Goal: Information Seeking & Learning: Compare options

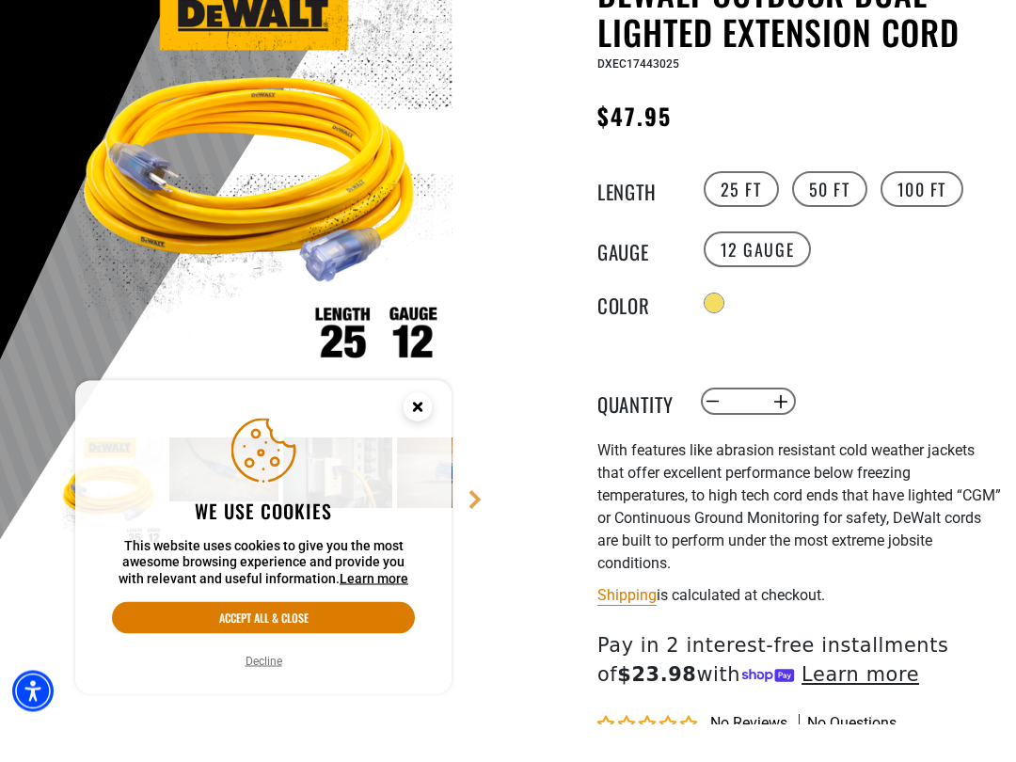
scroll to position [193, 0]
click at [416, 441] on icon "Close this option" at bounding box center [417, 444] width 7 height 7
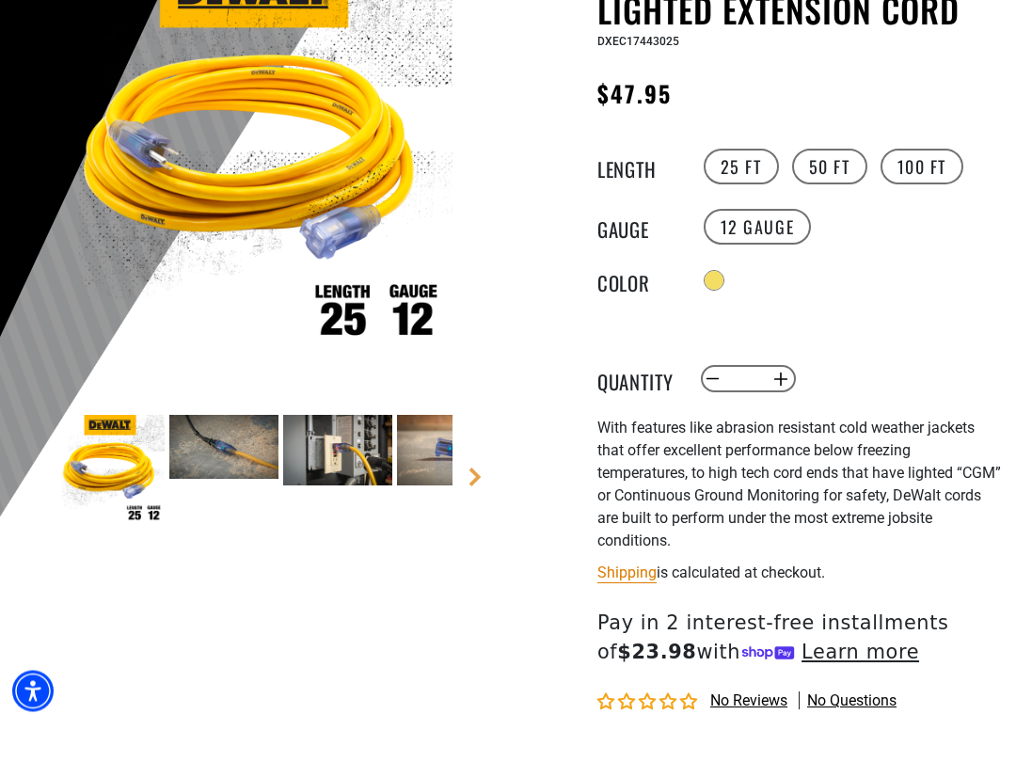
scroll to position [216, 0]
click at [832, 186] on label "50 FT" at bounding box center [829, 204] width 75 height 36
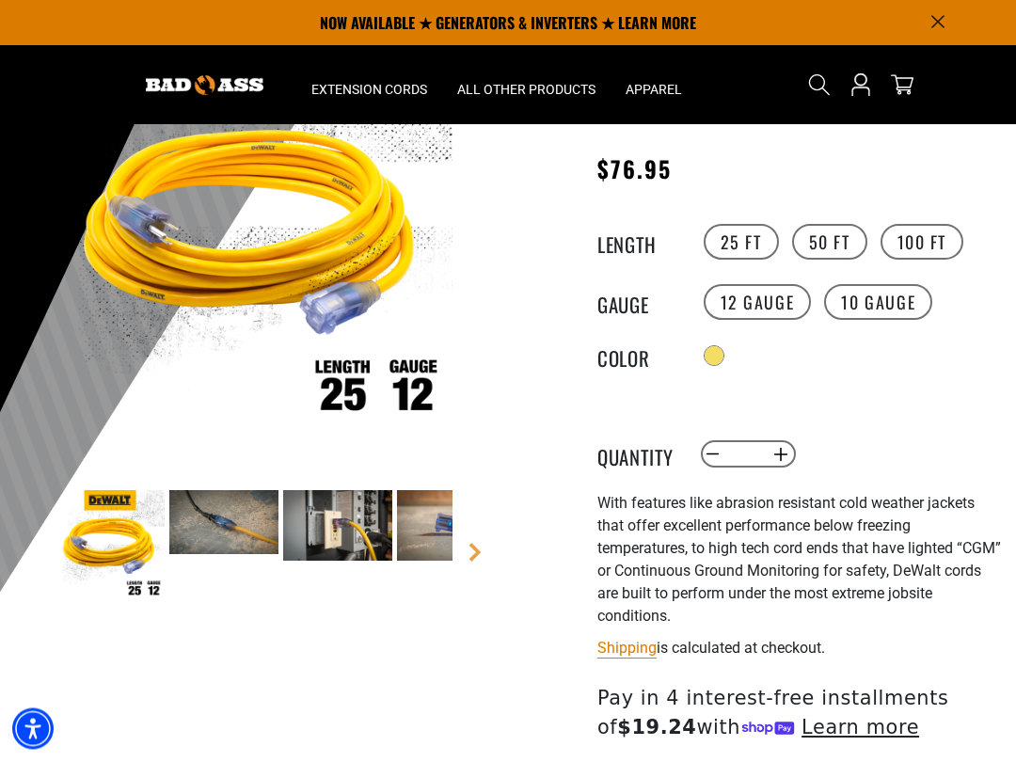
scroll to position [175, 0]
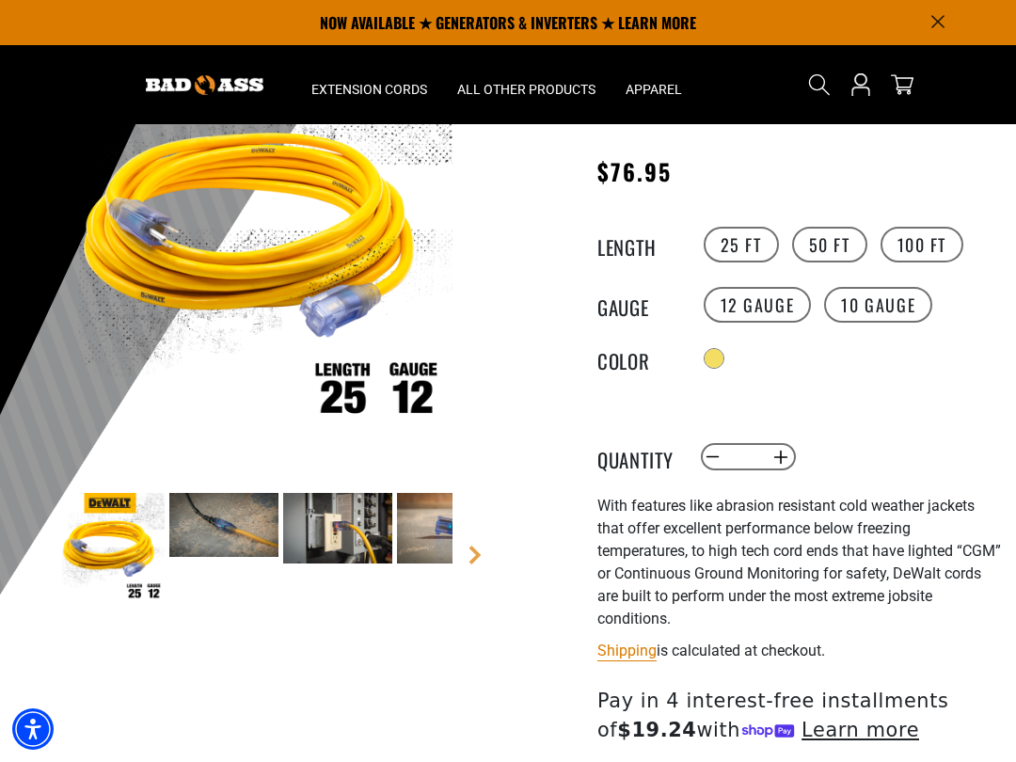
click at [916, 246] on label "100 FT" at bounding box center [923, 245] width 84 height 36
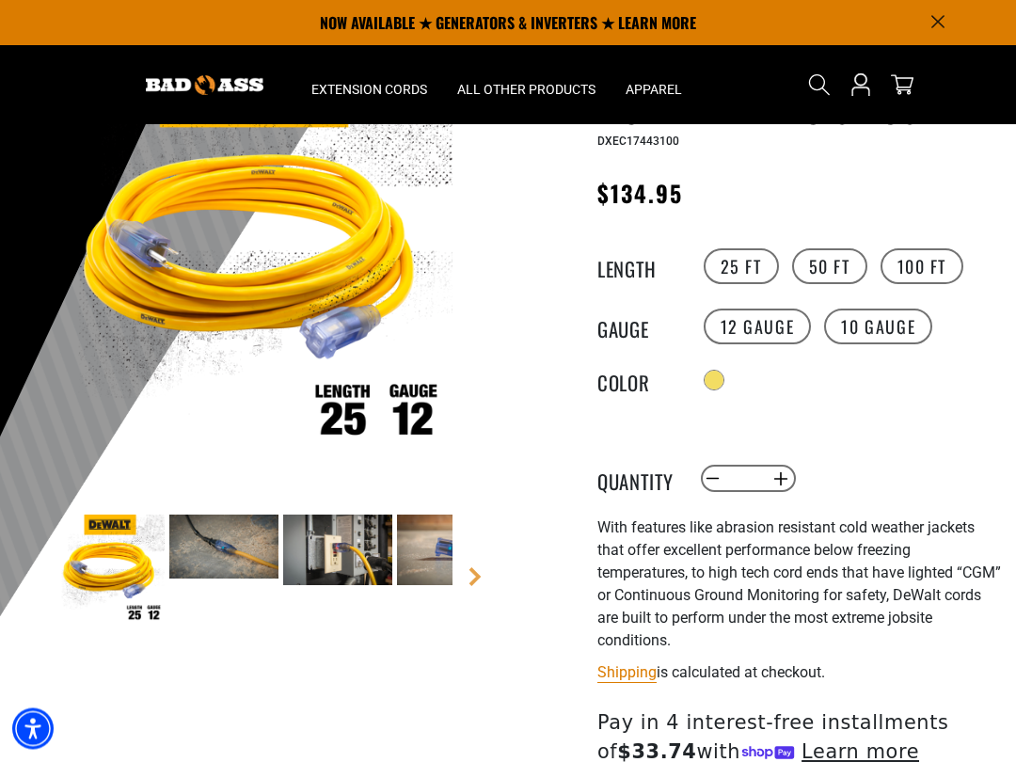
scroll to position [150, 0]
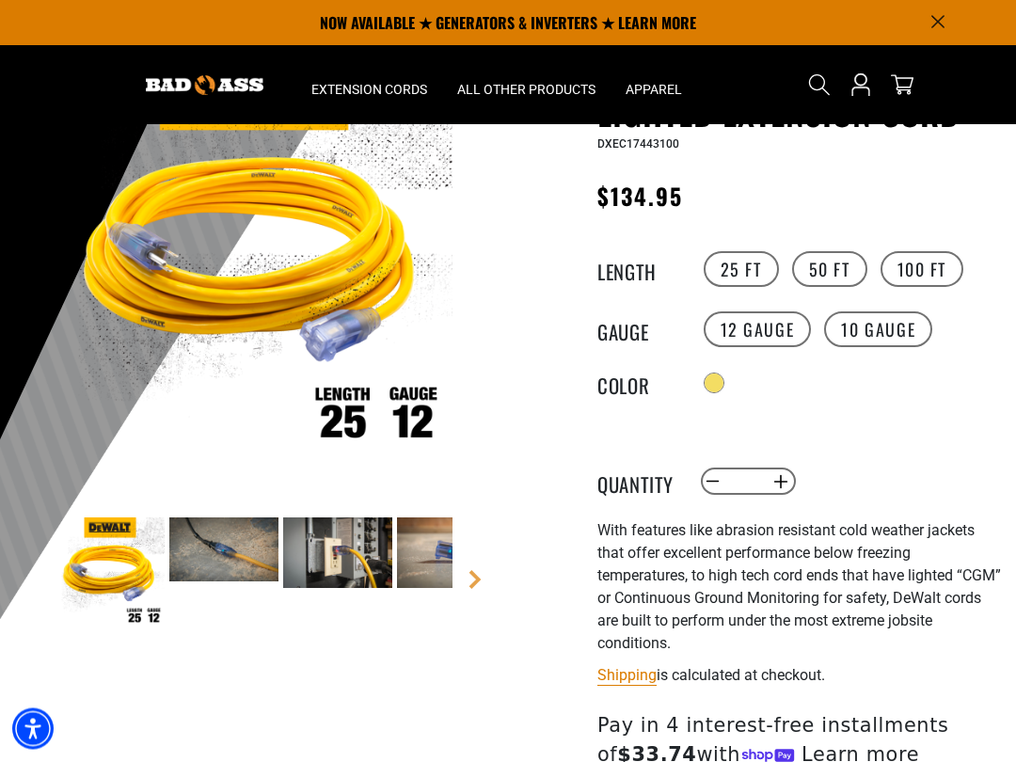
click at [862, 327] on label "10 Gauge products.product.variant_sold_out_or_unavailable" at bounding box center [878, 330] width 108 height 36
click at [788, 329] on label "12 Gauge" at bounding box center [758, 330] width 108 height 36
click at [877, 326] on label "10 Gauge products.product.variant_sold_out_or_unavailable" at bounding box center [878, 330] width 108 height 36
click at [844, 273] on label "50 FT" at bounding box center [829, 270] width 75 height 36
click at [749, 285] on label "25 FT" at bounding box center [741, 270] width 75 height 36
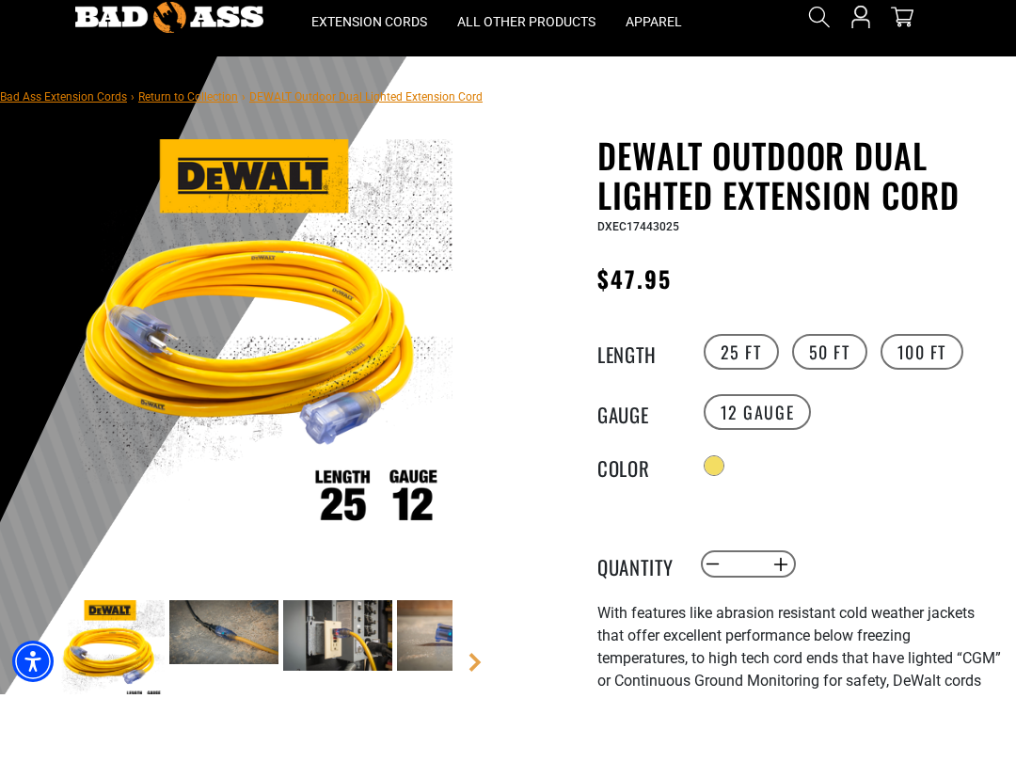
click at [812, 402] on label "50 FT" at bounding box center [829, 420] width 75 height 36
click at [886, 462] on label "10 Gauge products.product.variant_sold_out_or_unavailable" at bounding box center [878, 480] width 108 height 36
click at [752, 402] on label "25 FT" at bounding box center [741, 420] width 75 height 36
click at [841, 402] on label "50 FT" at bounding box center [829, 420] width 75 height 36
click at [875, 462] on label "10 Gauge products.product.variant_sold_out_or_unavailable" at bounding box center [878, 480] width 108 height 36
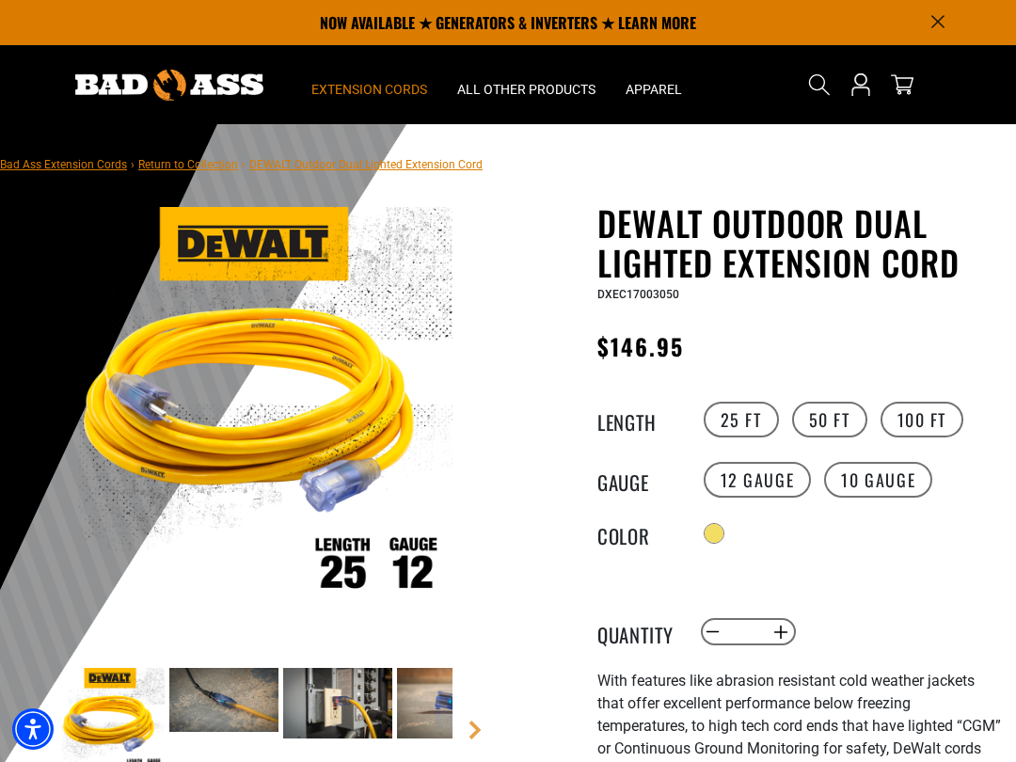
click at [355, 86] on span "Extension Cords" at bounding box center [369, 89] width 116 height 17
click at [359, 77] on summary "Extension Cords" at bounding box center [369, 84] width 146 height 79
click at [363, 81] on span "Extension Cords" at bounding box center [369, 89] width 116 height 17
click at [545, 92] on span "All Other Products" at bounding box center [526, 89] width 138 height 17
click at [166, 81] on img at bounding box center [169, 85] width 188 height 31
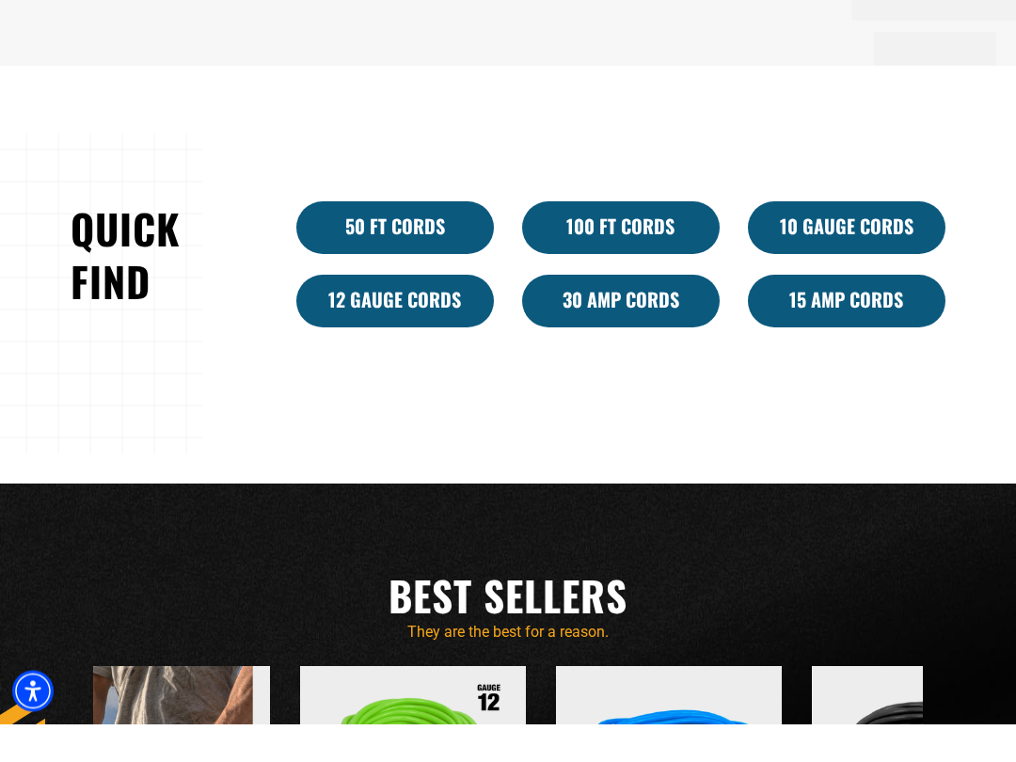
scroll to position [1075, 0]
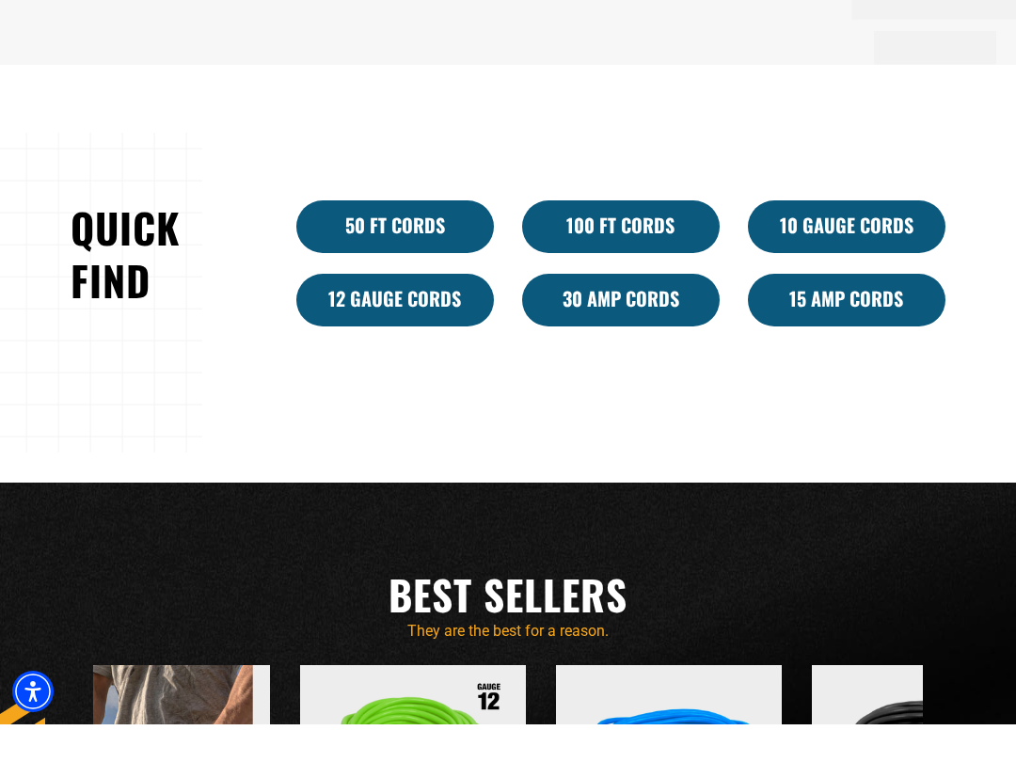
click at [888, 243] on link "10 Gauge Cords" at bounding box center [847, 264] width 198 height 53
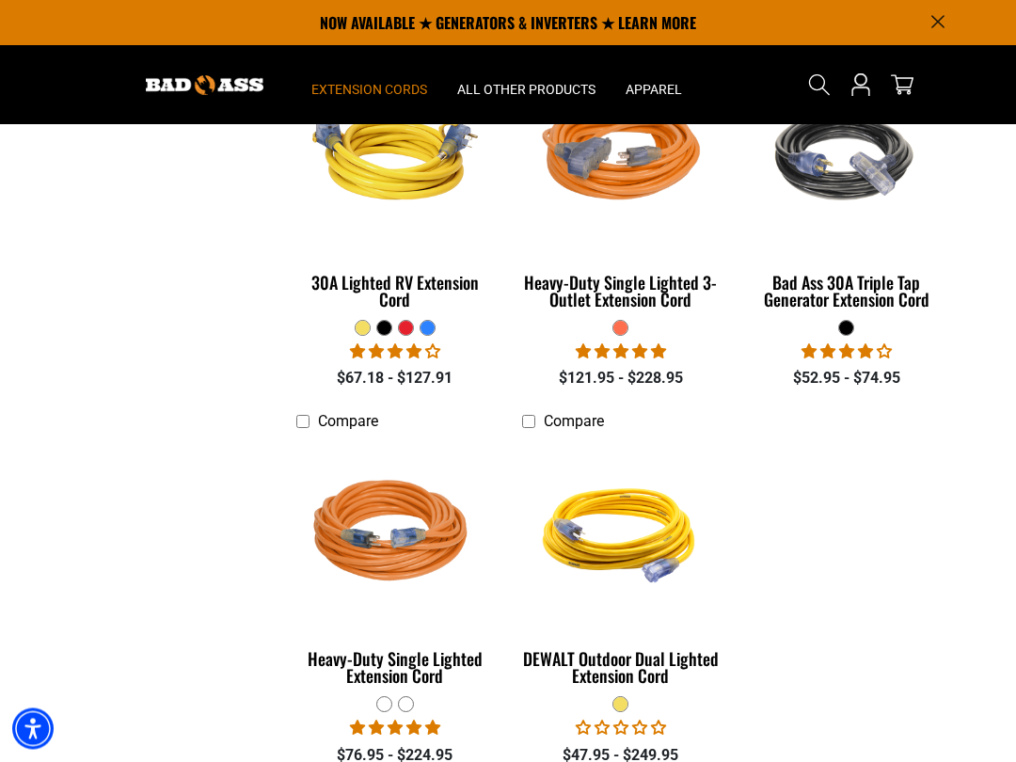
scroll to position [1214, 0]
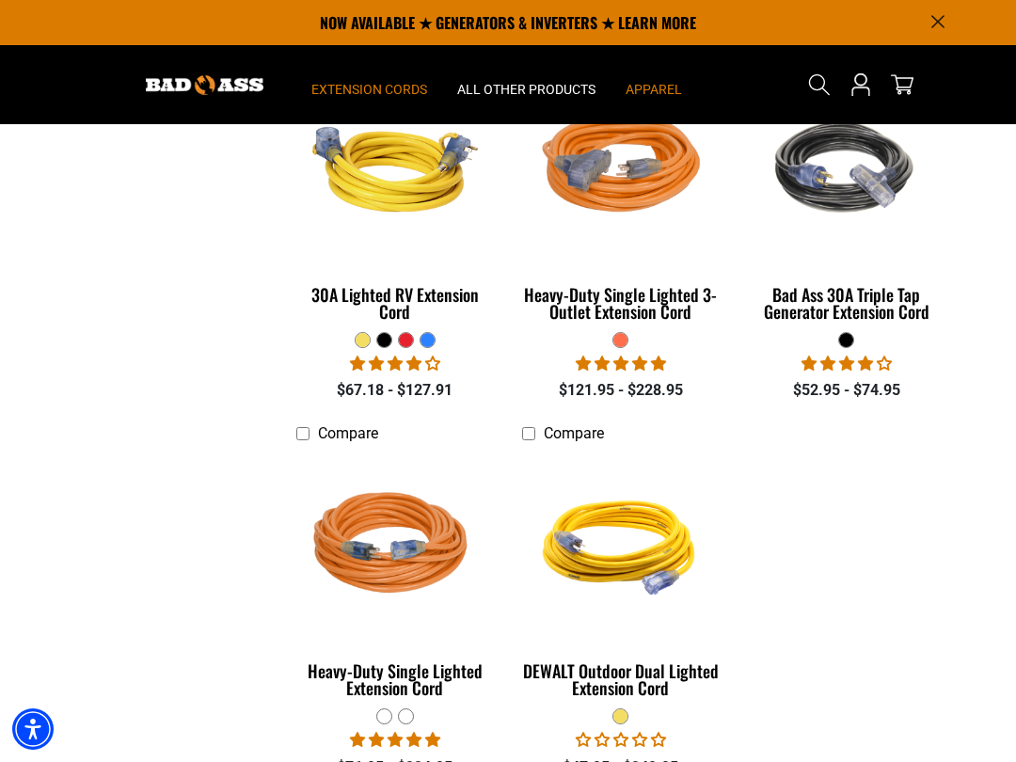
click at [649, 82] on span "Apparel" at bounding box center [654, 89] width 56 height 17
click at [657, 88] on span "Apparel" at bounding box center [654, 89] width 56 height 17
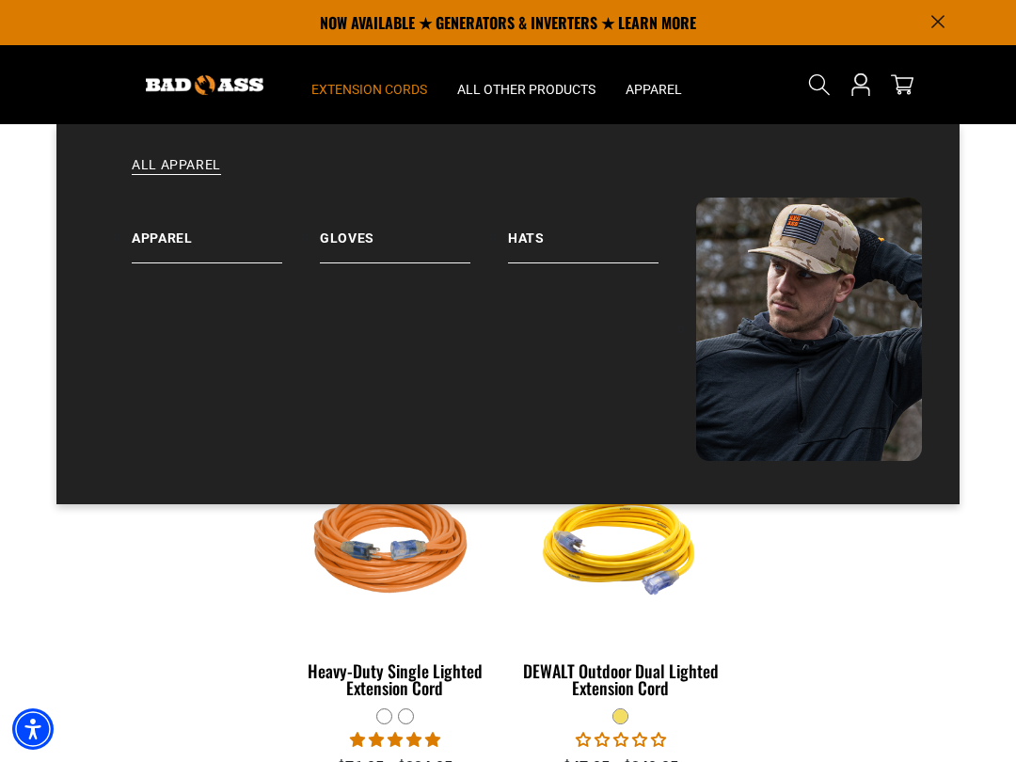
click at [156, 235] on link "Apparel" at bounding box center [226, 231] width 188 height 66
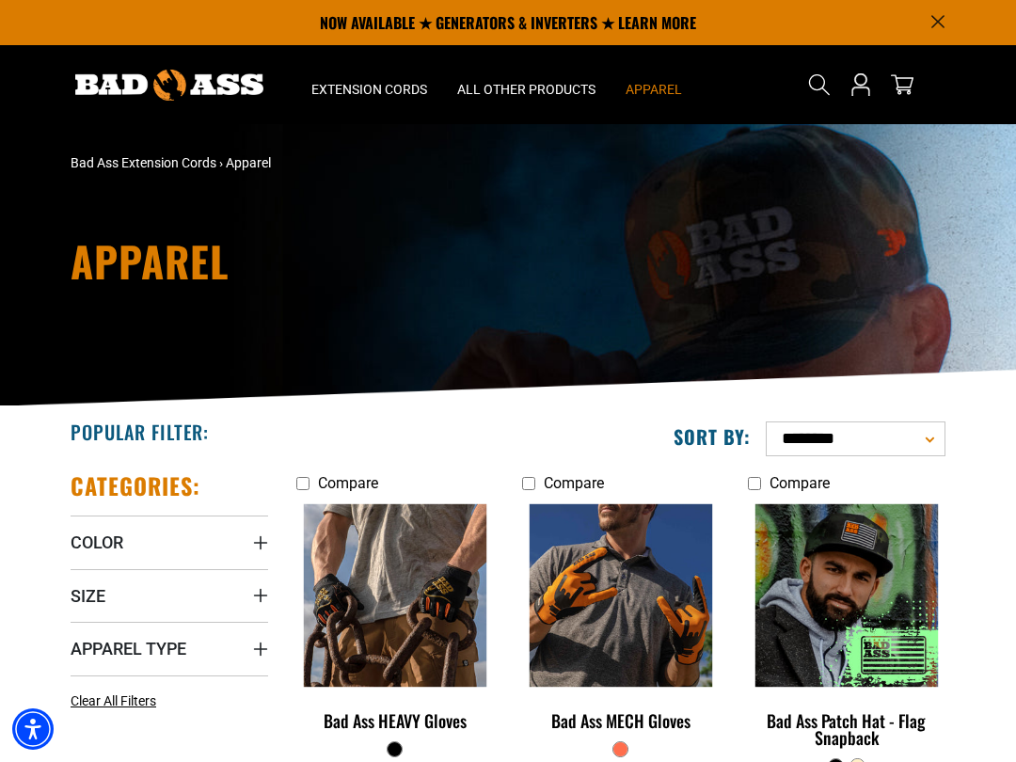
click at [925, 27] on p "NOW AVAILABLE ★ GENERATORS & INVERTERS ★ LEARN MORE" at bounding box center [508, 22] width 875 height 45
